Goal: Task Accomplishment & Management: Use online tool/utility

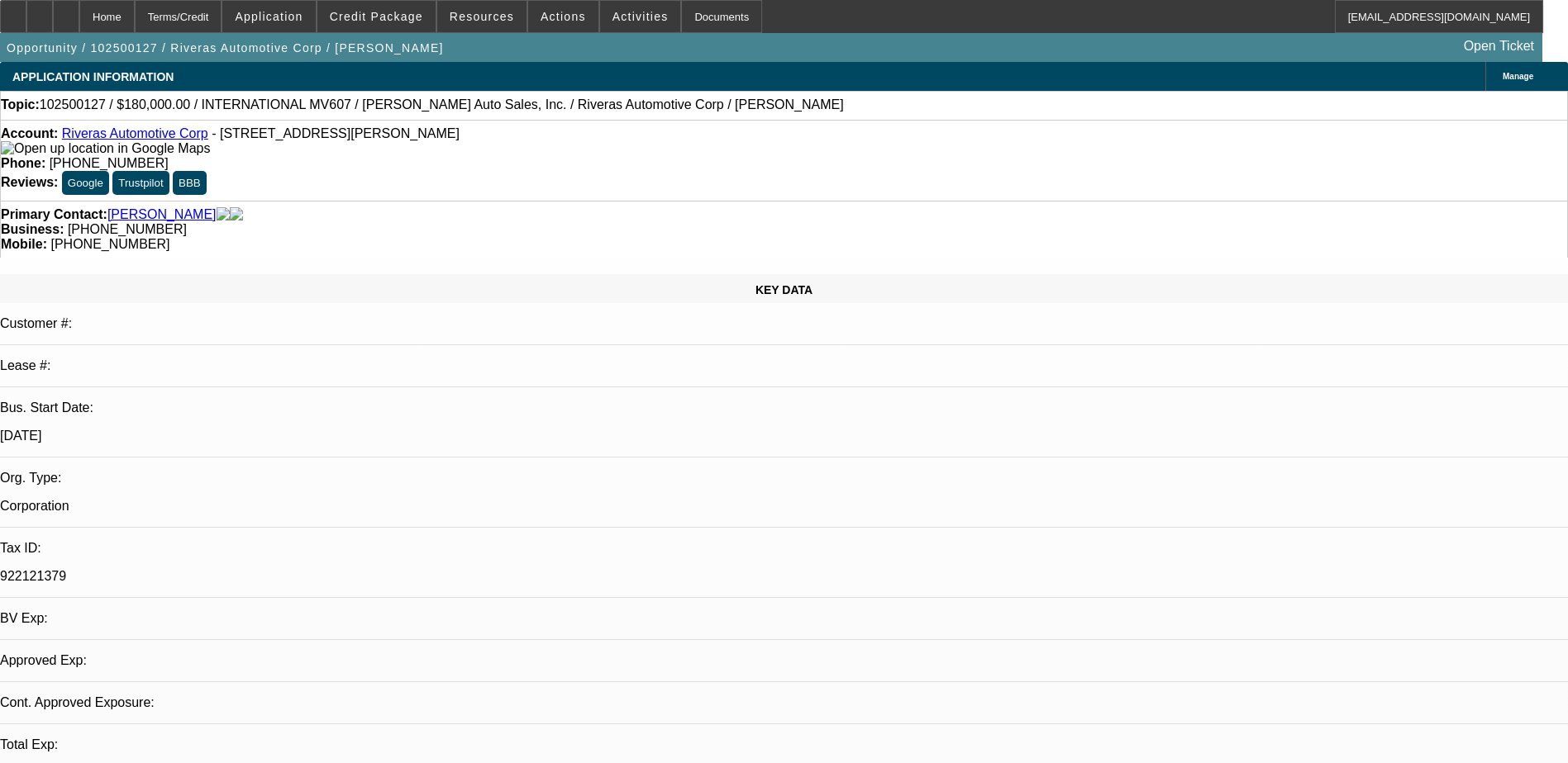
select select "0"
select select "6"
select select "0"
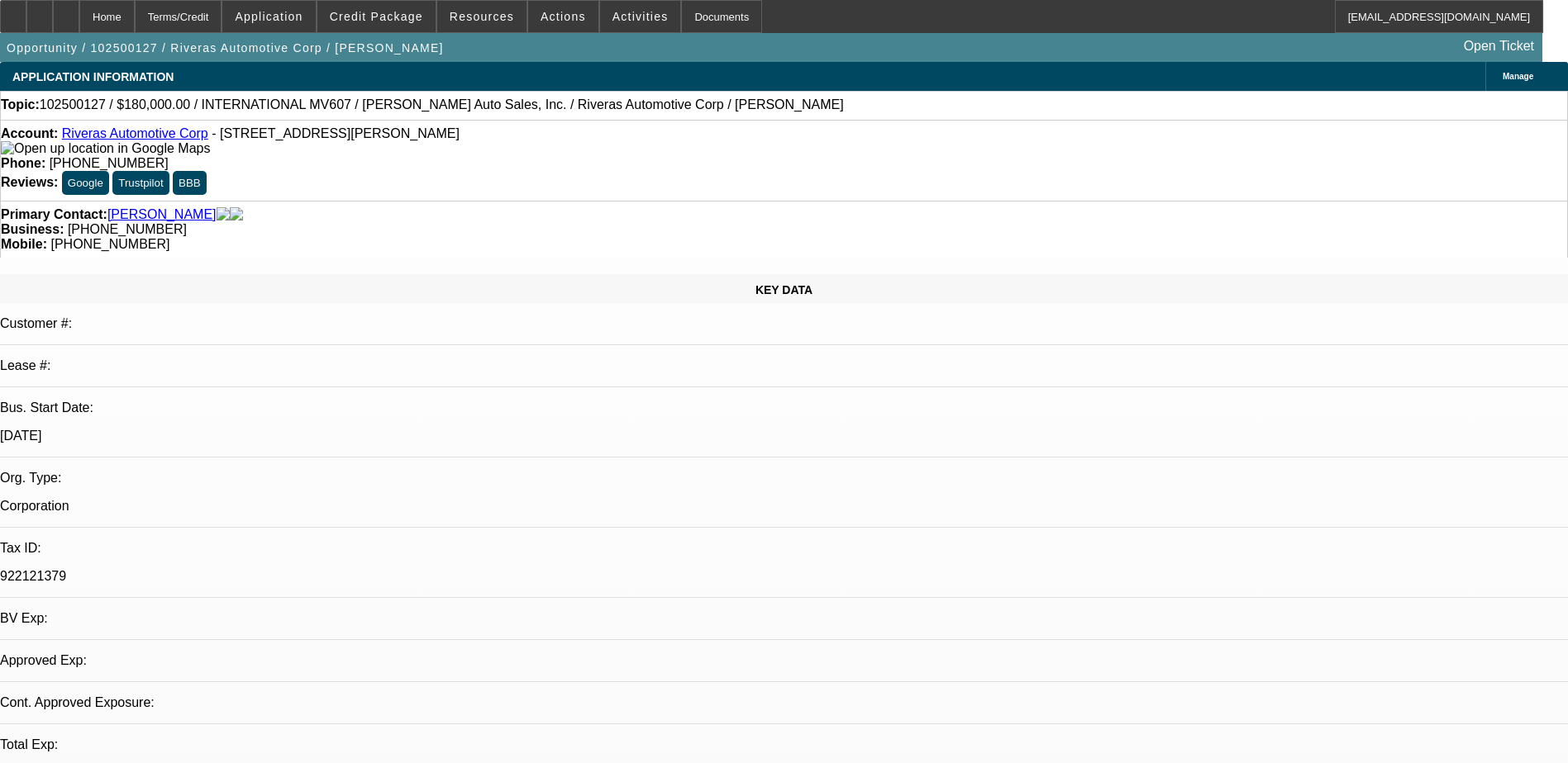
select select "0"
select select "6"
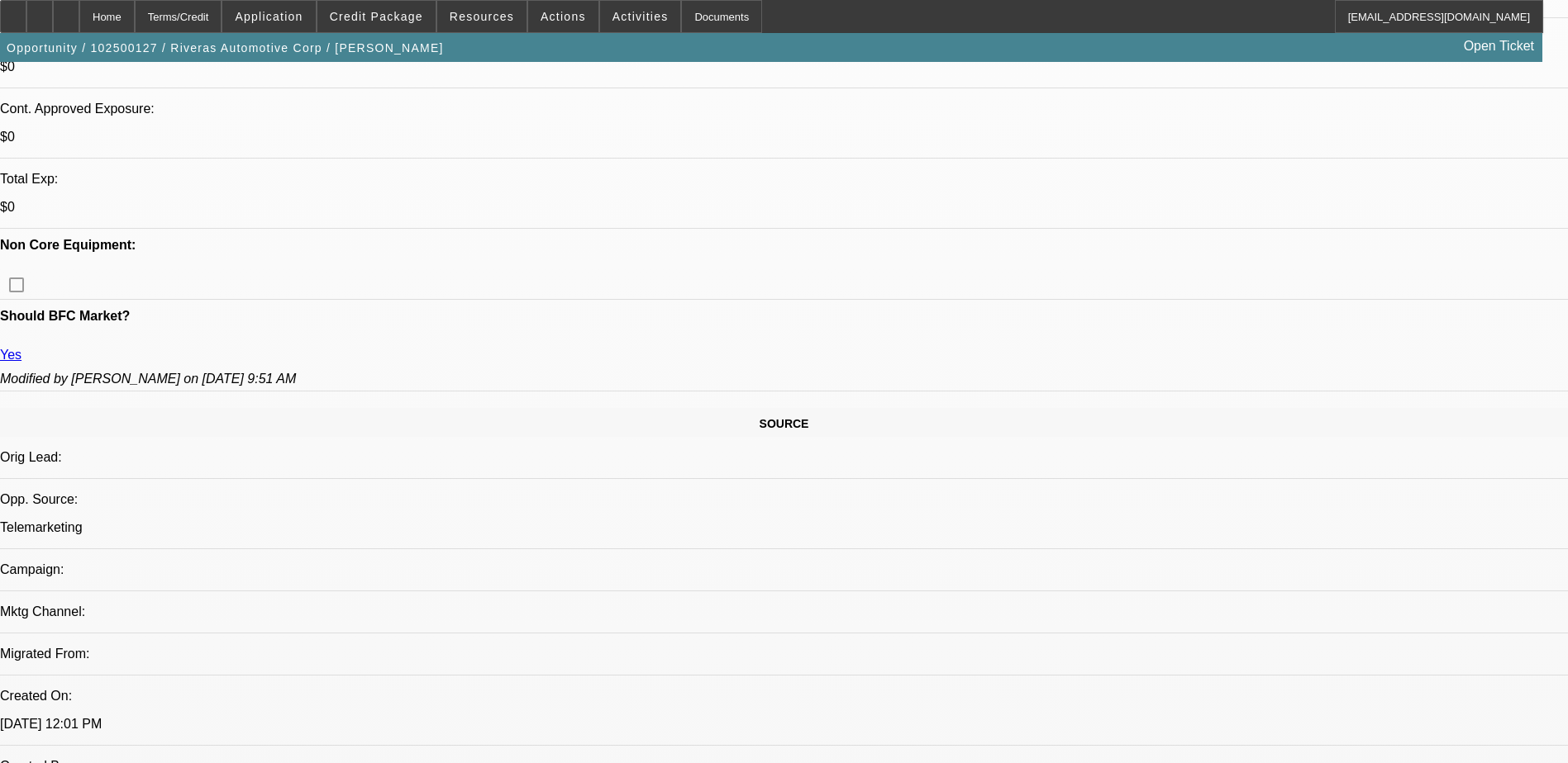
scroll to position [496, 0]
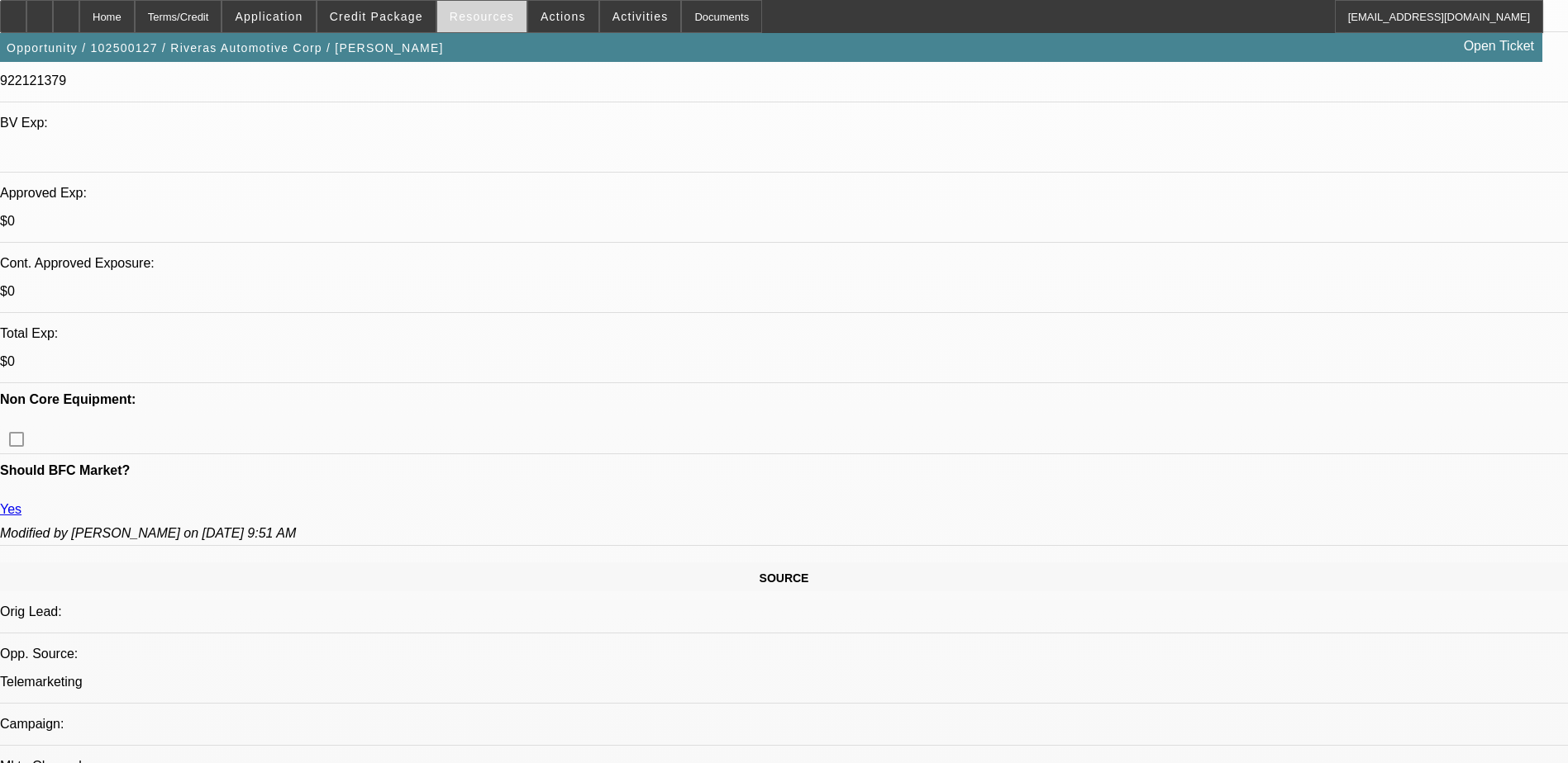
click at [487, 22] on span "Resources" at bounding box center [482, 17] width 64 height 13
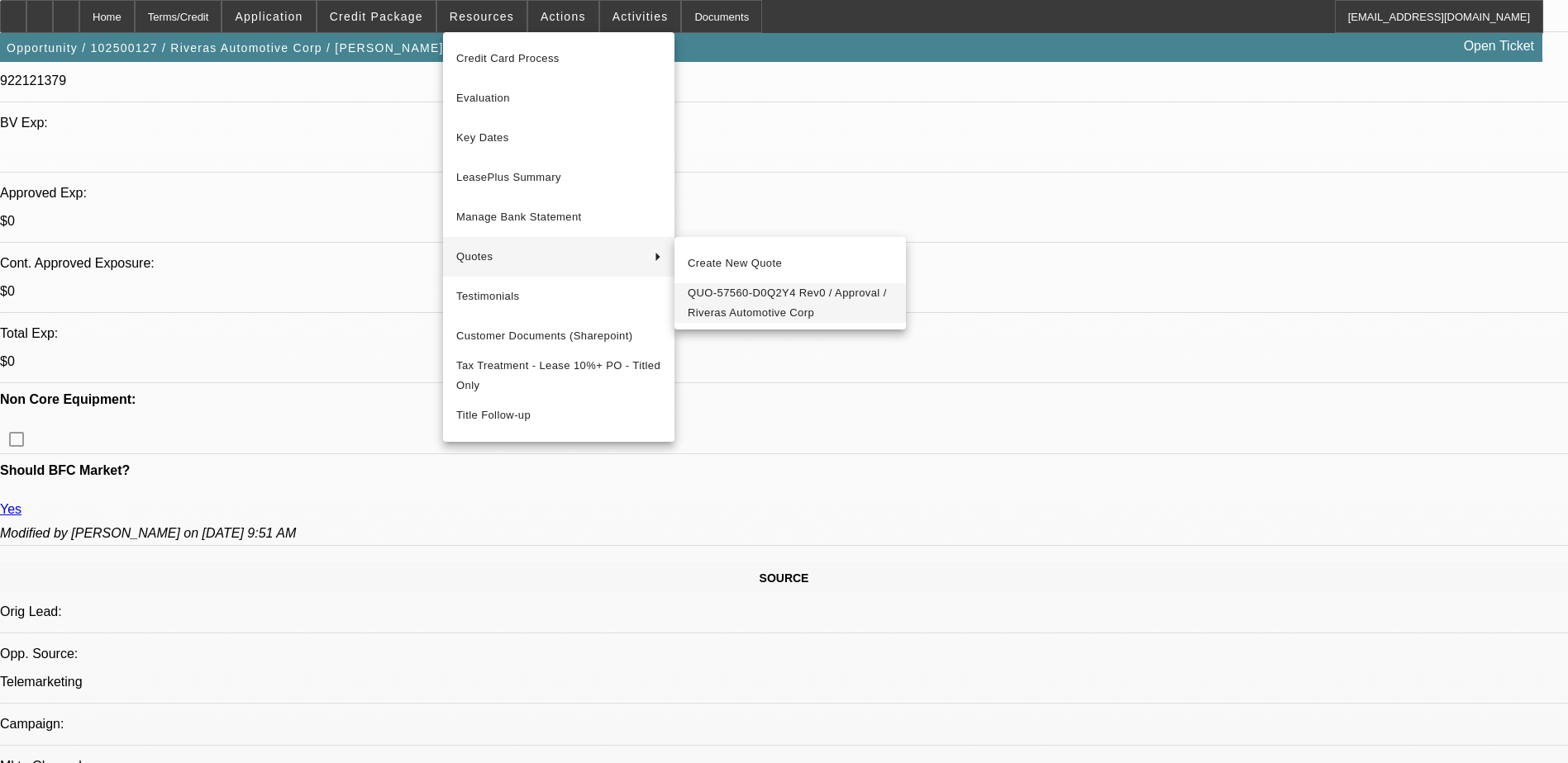
click at [763, 301] on span "QUO-57560-D0Q2Y4 Rev0 / Approval / Riveras Automotive Corp" at bounding box center [789, 303] width 205 height 40
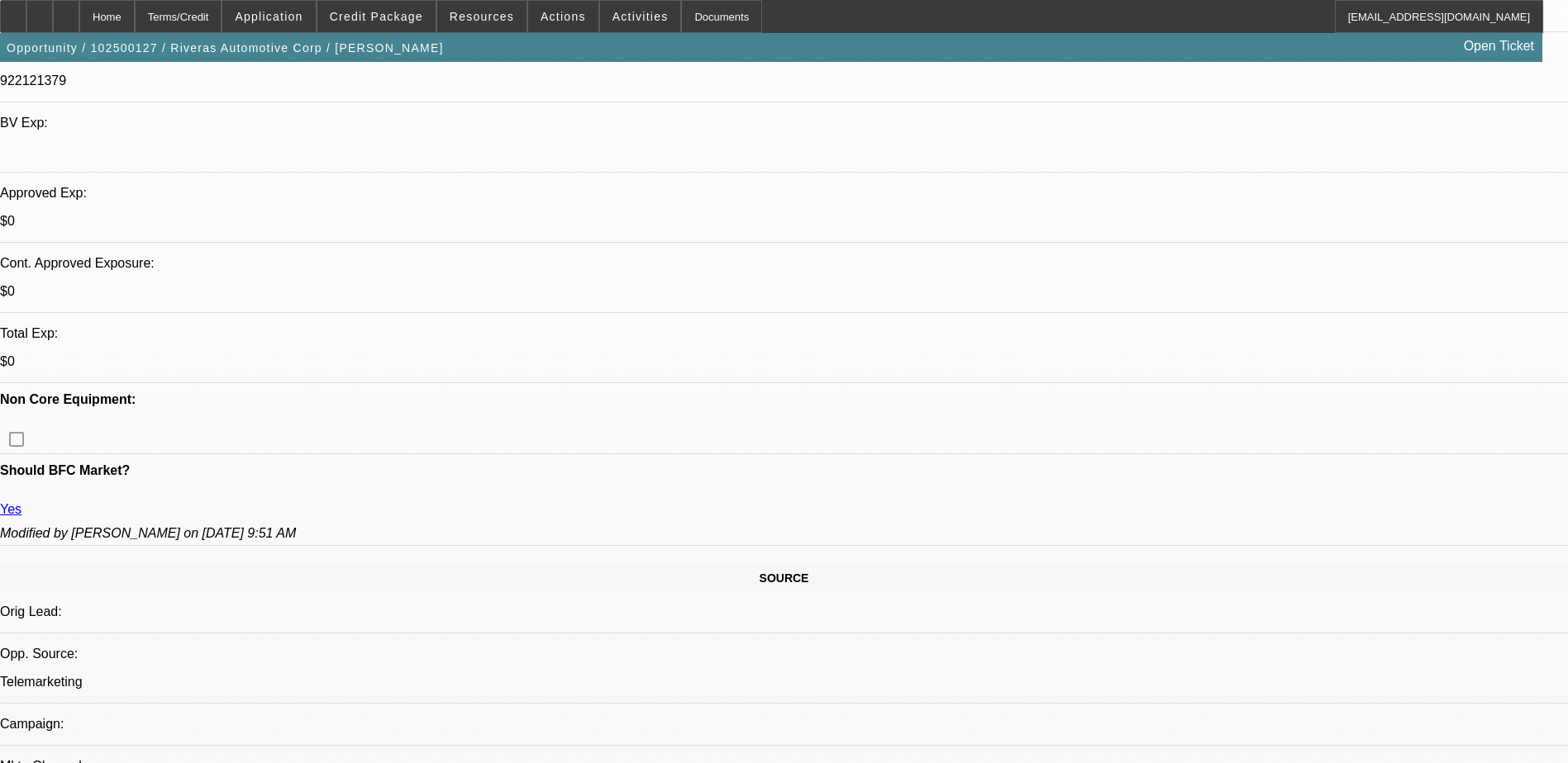
scroll to position [0, 0]
